Goal: Navigation & Orientation: Find specific page/section

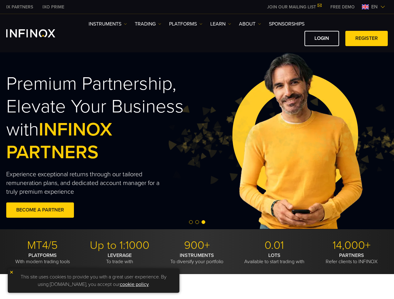
click at [197, 150] on img at bounding box center [297, 140] width 263 height 87
click at [373, 7] on span "en" at bounding box center [375, 6] width 12 height 7
click at [0, 0] on div "English Tiếng Việt العربي 简体中文 Português ภาษาไทย 한국어" at bounding box center [0, 0] width 0 height 0
click at [197, 141] on img at bounding box center [297, 140] width 263 height 87
click at [197, 223] on span "Go to slide 2" at bounding box center [197, 223] width 4 height 4
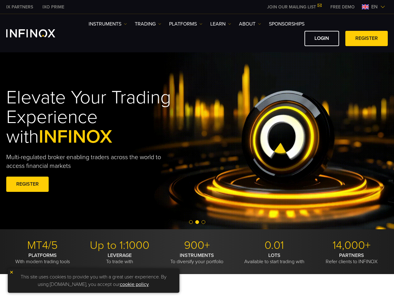
click at [191, 222] on span "Go to slide 1" at bounding box center [191, 223] width 4 height 4
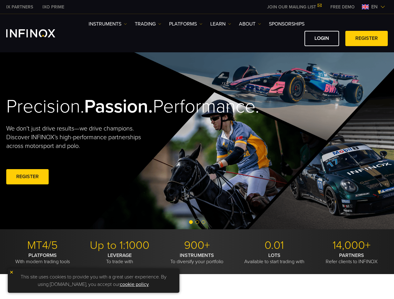
click at [197, 222] on span "Go to slide 2" at bounding box center [197, 223] width 4 height 4
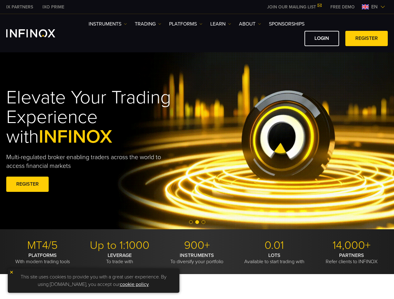
click at [203, 222] on span "Go to slide 3" at bounding box center [203, 223] width 4 height 4
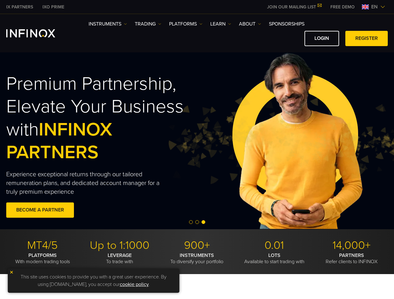
click at [12, 273] on img at bounding box center [11, 272] width 4 height 4
